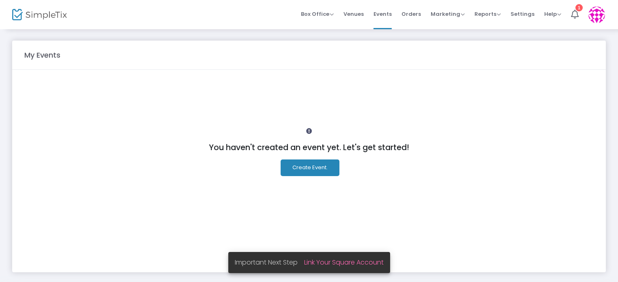
click at [416, 14] on span "Orders" at bounding box center [410, 14] width 19 height 21
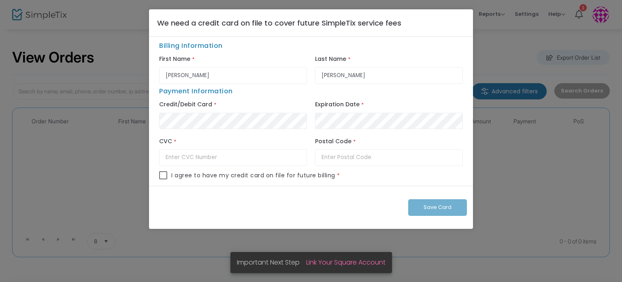
click at [487, 50] on ngb-modal-window "We need a credit card on file to cover future SimpleTix service fees Billing In…" at bounding box center [311, 141] width 622 height 282
drag, startPoint x: 502, startPoint y: 173, endPoint x: 488, endPoint y: 225, distance: 54.2
click at [507, 174] on ngb-modal-window "We need a credit card on file to cover future SimpleTix service fees Billing In…" at bounding box center [311, 141] width 622 height 282
click at [442, 205] on div "Save Card" at bounding box center [311, 207] width 324 height 43
drag, startPoint x: 135, startPoint y: 269, endPoint x: 149, endPoint y: 234, distance: 37.6
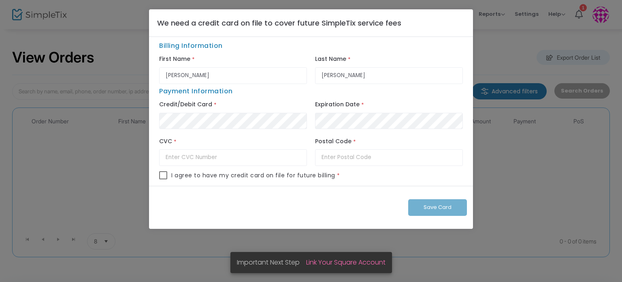
click at [136, 267] on ngb-modal-window "We need a credit card on file to cover future SimpleTix service fees Billing In…" at bounding box center [311, 141] width 622 height 282
click at [103, 152] on ngb-modal-window "We need a credit card on file to cover future SimpleTix service fees Billing In…" at bounding box center [311, 141] width 622 height 282
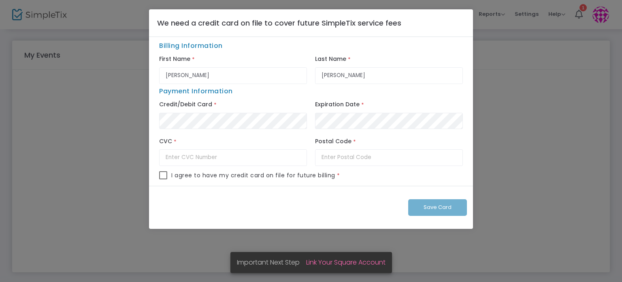
click at [207, 90] on span "Payment Information" at bounding box center [196, 90] width 74 height 9
click at [514, 72] on ngb-modal-window "We need a credit card on file to cover future SimpleTix service fees Billing In…" at bounding box center [311, 141] width 622 height 282
click at [338, 262] on link "Link Your Square Account" at bounding box center [345, 261] width 79 height 9
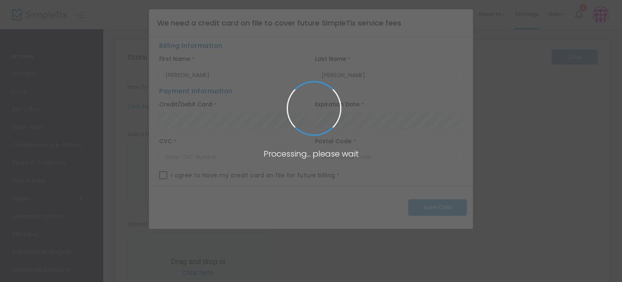
type input "[URL]"
radio input "false"
radio input "true"
type input "[PERSON_NAME]. [PERSON_NAME]"
type input "3459171908"
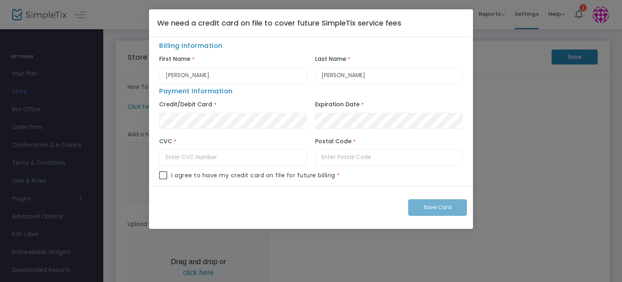
click at [430, 210] on div "Save Card" at bounding box center [311, 207] width 324 height 43
click at [447, 199] on div "Save Card" at bounding box center [311, 207] width 324 height 43
click at [404, 103] on div "Expiration Date *" at bounding box center [389, 117] width 156 height 36
click at [511, 128] on ngb-modal-window "We need a credit card on file to cover future SimpleTix service fees Billing In…" at bounding box center [311, 141] width 622 height 282
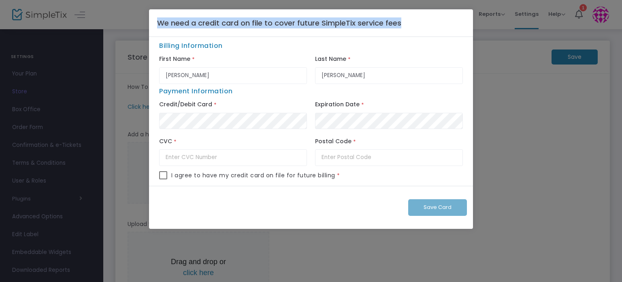
drag, startPoint x: 409, startPoint y: 20, endPoint x: 162, endPoint y: 23, distance: 247.6
click at [157, 22] on div "We need a credit card on file to cover future SimpleTix service fees" at bounding box center [311, 23] width 324 height 28
copy h4 "We need a credit card on file to cover future SimpleTix service fees"
